Goal: Information Seeking & Learning: Learn about a topic

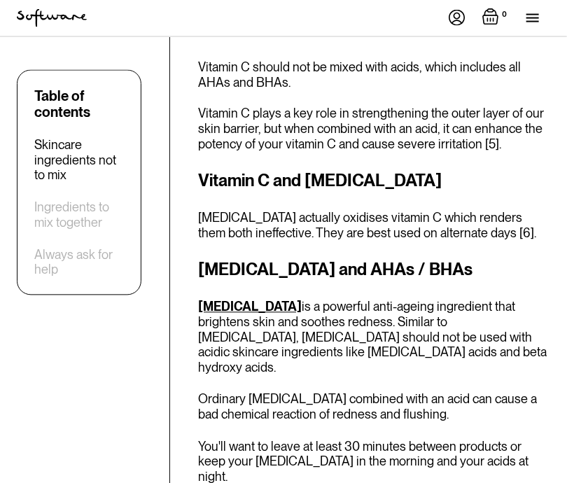
scroll to position [2030, 0]
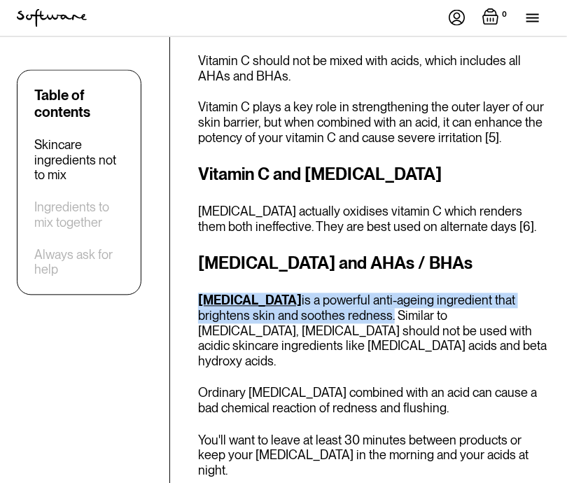
drag, startPoint x: 194, startPoint y: 224, endPoint x: 336, endPoint y: 238, distance: 142.8
copy p "[MEDICAL_DATA] is a powerful anti-ageing ingredient that brightens skin and soo…"
click at [249, 293] on div "[MEDICAL_DATA] and AHAs / BHAs [MEDICAL_DATA] is a powerful anti-ageing ingredi…" at bounding box center [374, 364] width 352 height 227
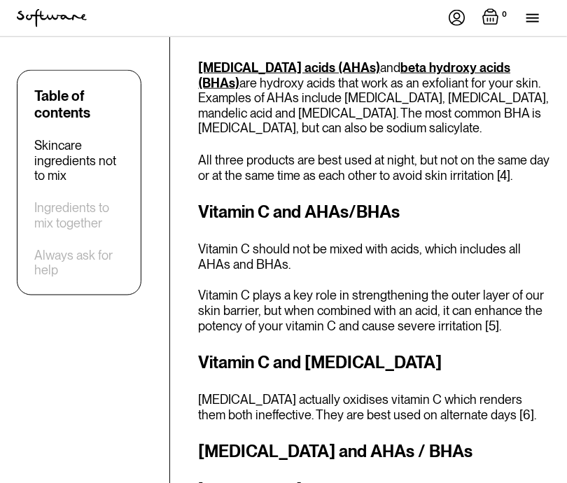
scroll to position [1820, 0]
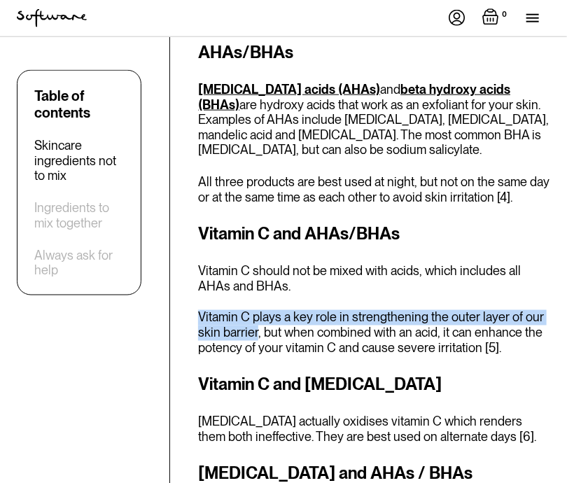
drag, startPoint x: 202, startPoint y: 241, endPoint x: 258, endPoint y: 258, distance: 58.7
click at [258, 310] on p "Vitamin C plays a key role in strengthening the outer layer of our skin barrier…" at bounding box center [374, 333] width 352 height 46
copy p "Vitamin C plays a key role in strengthening the outer layer of our skin barrier"
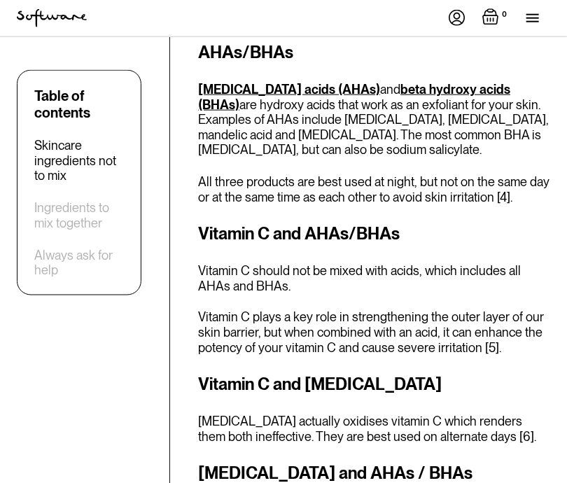
click at [291, 263] on p "Vitamin C should not be mixed with acids, which includes all AHAs and BHAs." at bounding box center [374, 278] width 352 height 30
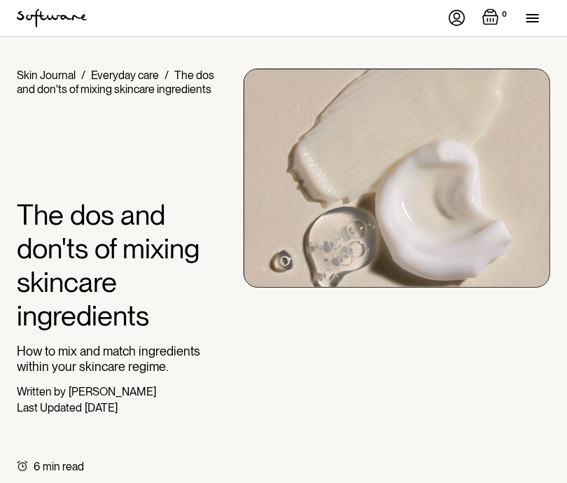
scroll to position [0, 0]
